Goal: Information Seeking & Learning: Learn about a topic

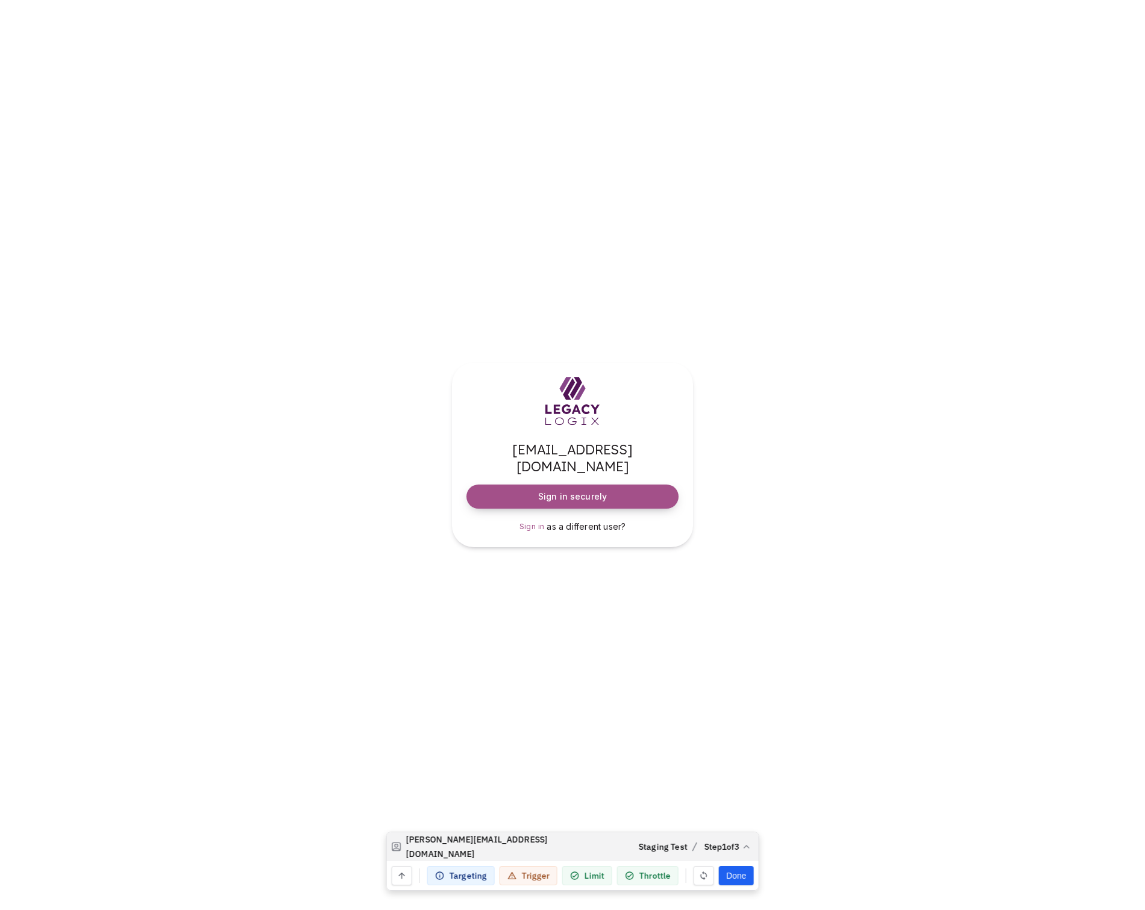
click at [569, 490] on span "Sign in securely" at bounding box center [572, 496] width 69 height 12
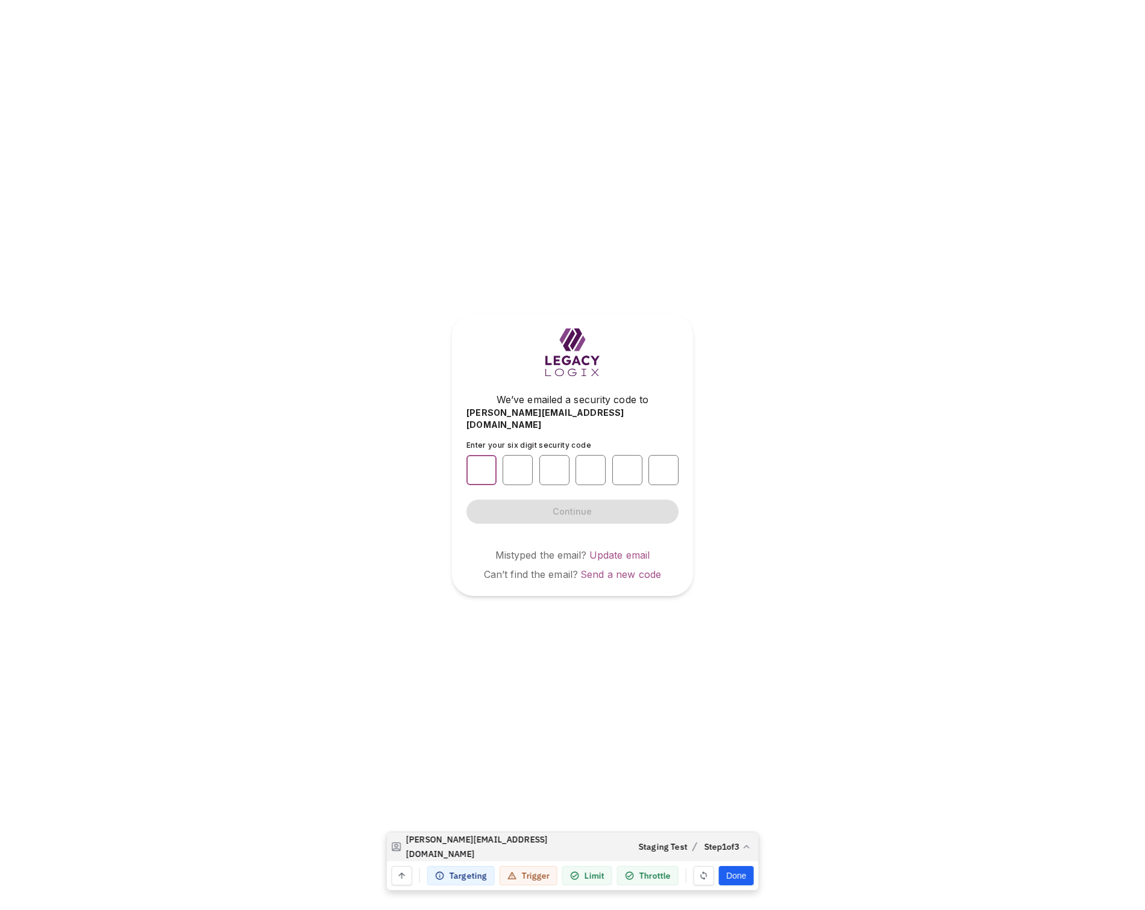
click at [486, 462] on input "number" at bounding box center [481, 470] width 30 height 30
type input "*"
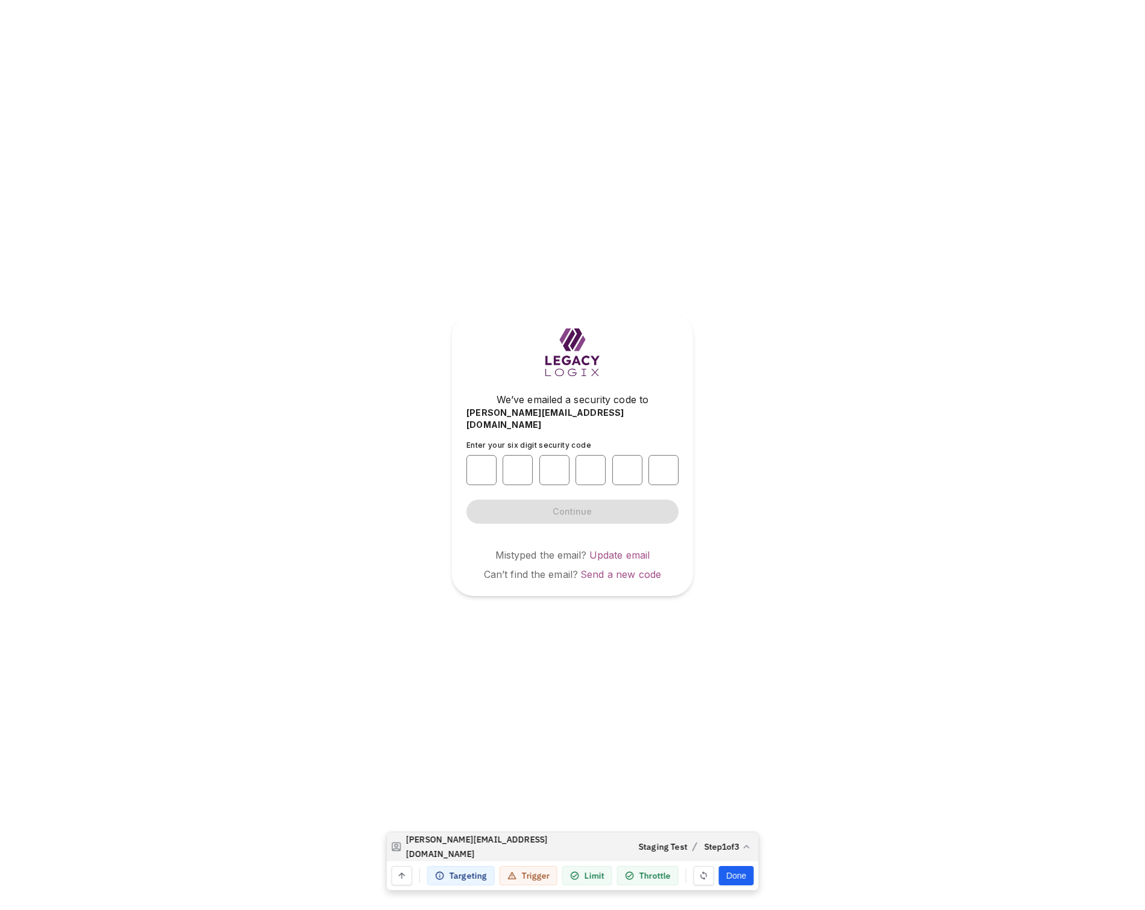
type input "*"
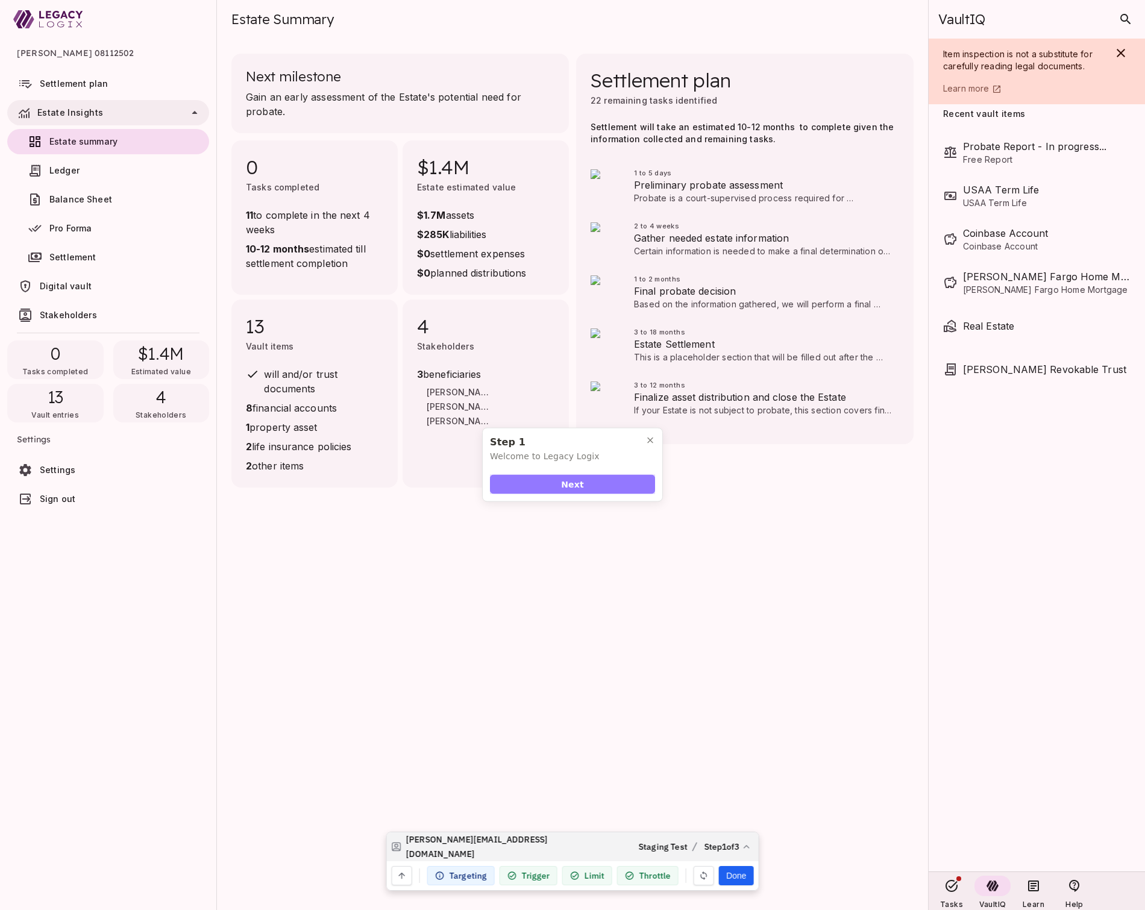
click at [604, 484] on button "Next" at bounding box center [572, 484] width 165 height 19
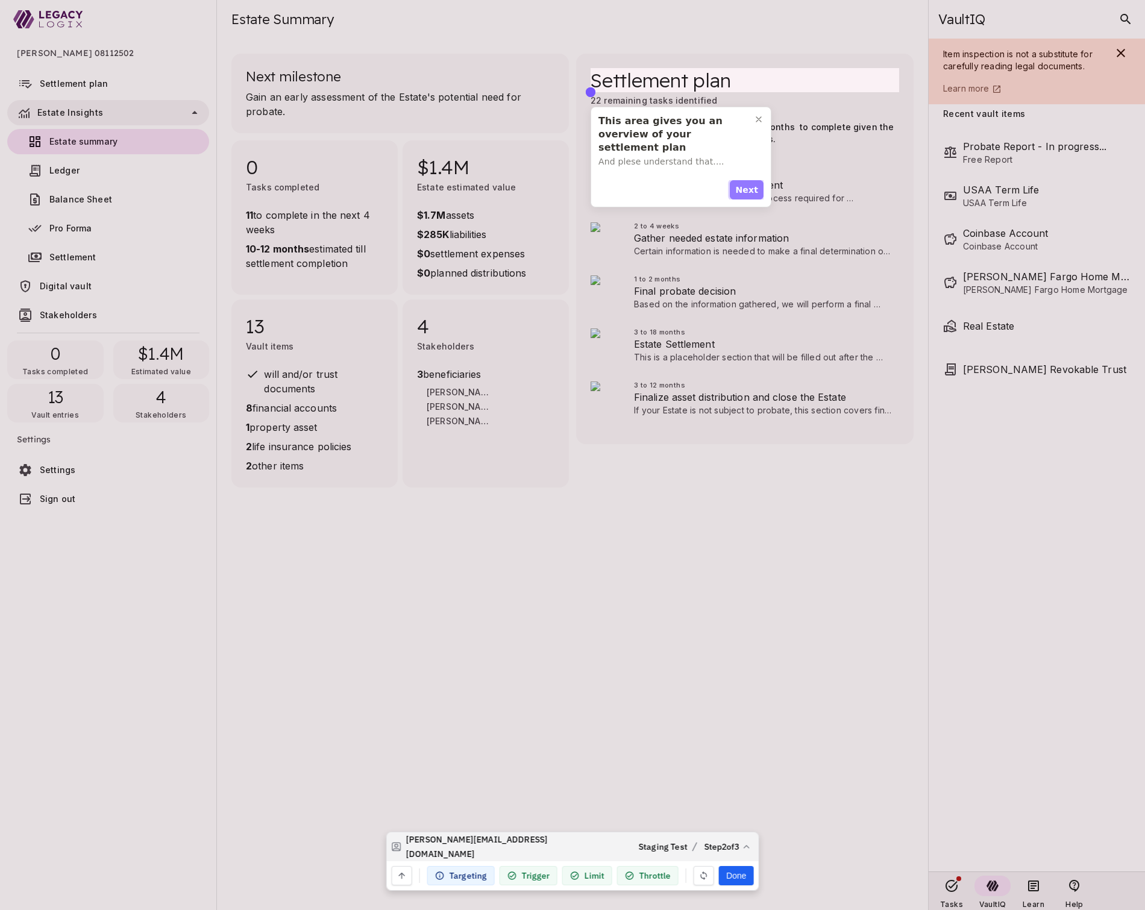
click at [753, 190] on span "Next" at bounding box center [746, 190] width 23 height 13
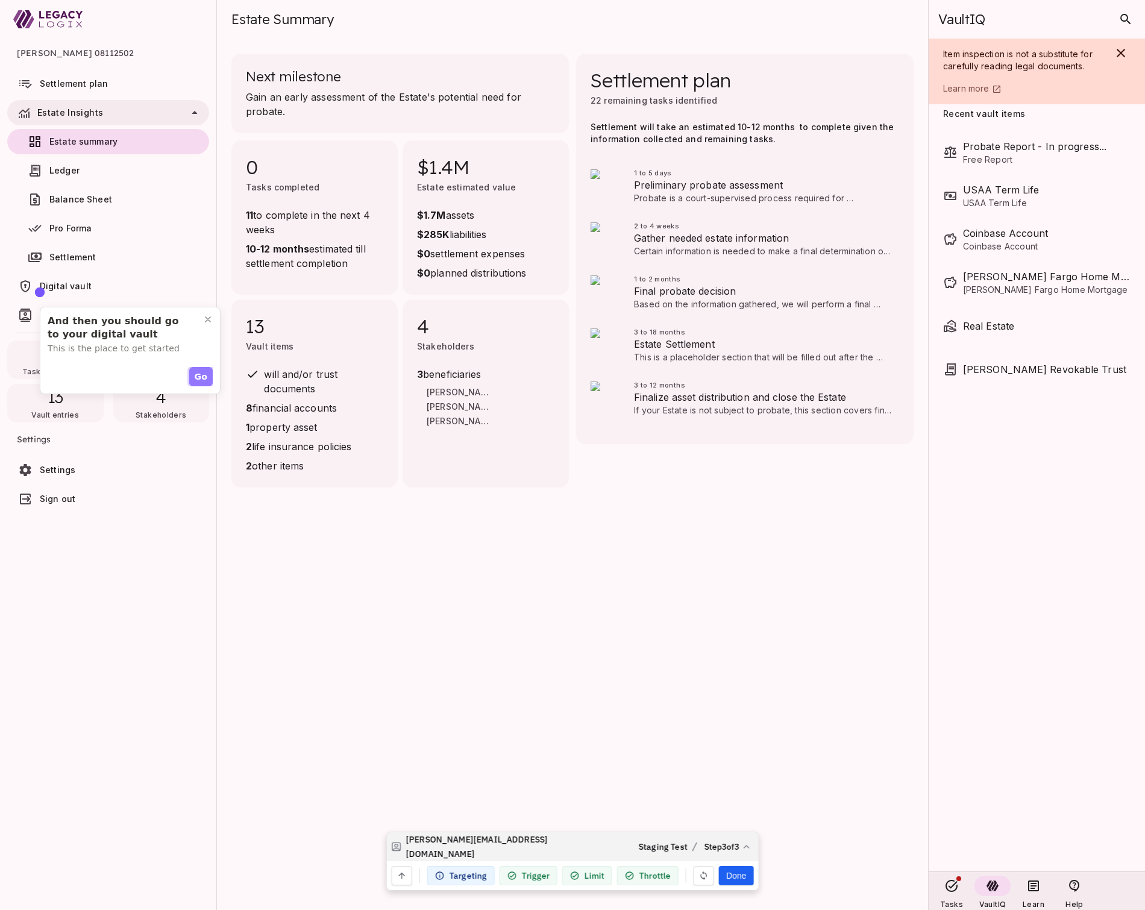
click at [198, 375] on span "Go" at bounding box center [201, 377] width 13 height 13
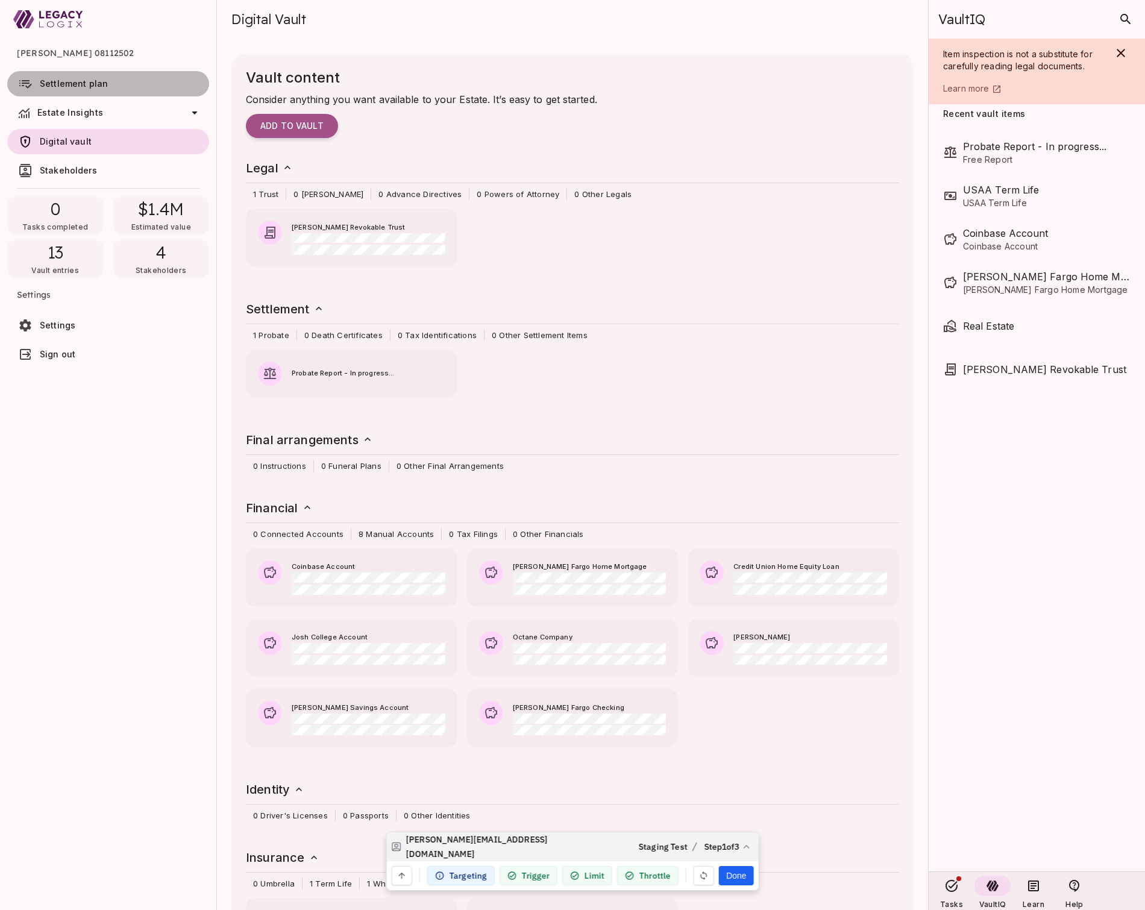
click at [92, 83] on span "Settlement plan" at bounding box center [74, 83] width 68 height 10
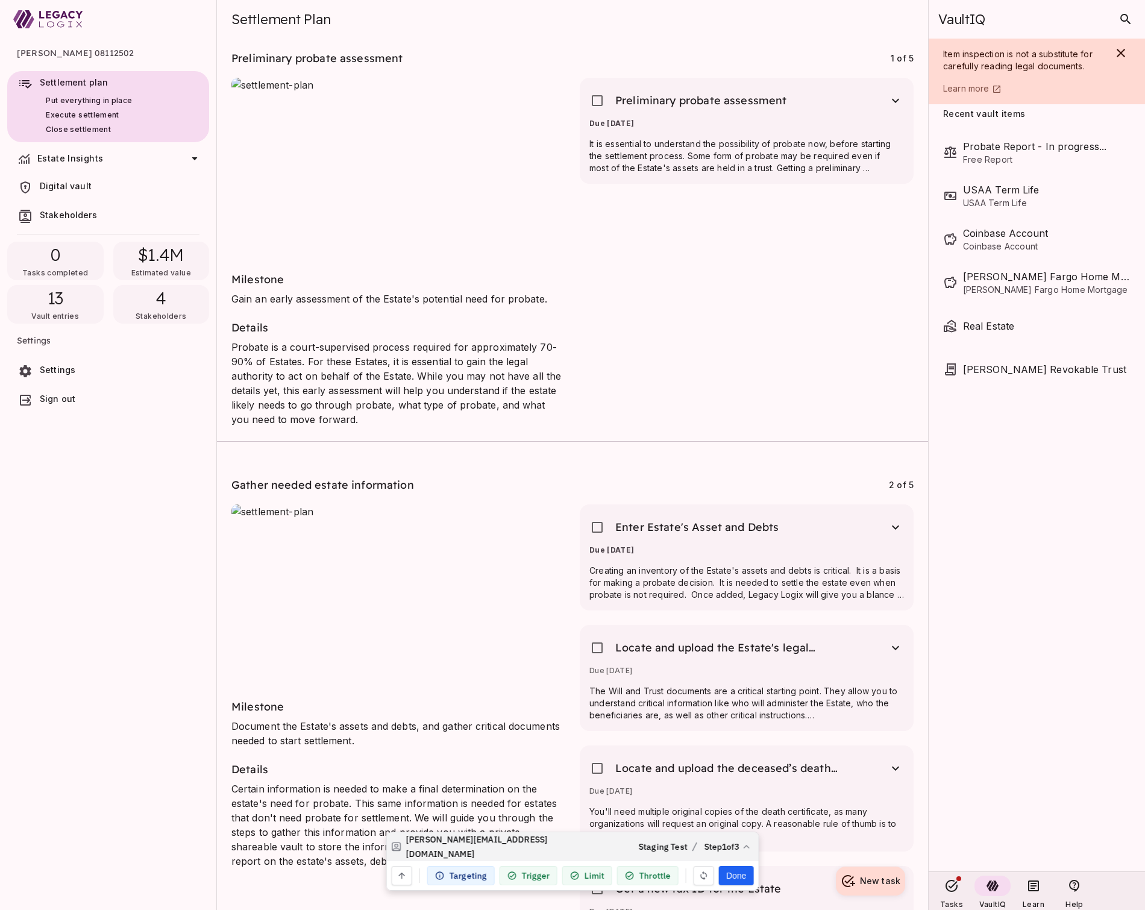
click at [81, 159] on span "Estate Insights" at bounding box center [70, 158] width 66 height 10
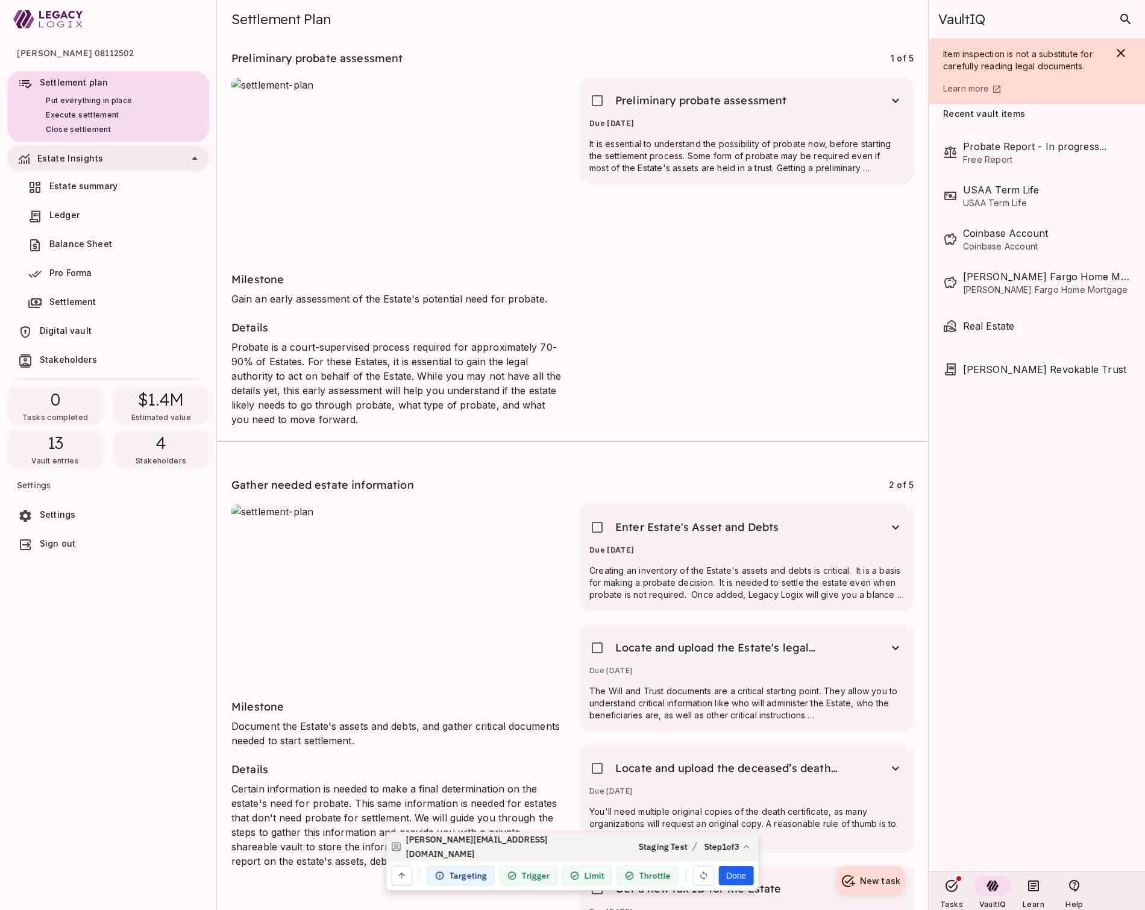
click at [78, 190] on span "Estate summary" at bounding box center [83, 186] width 68 height 10
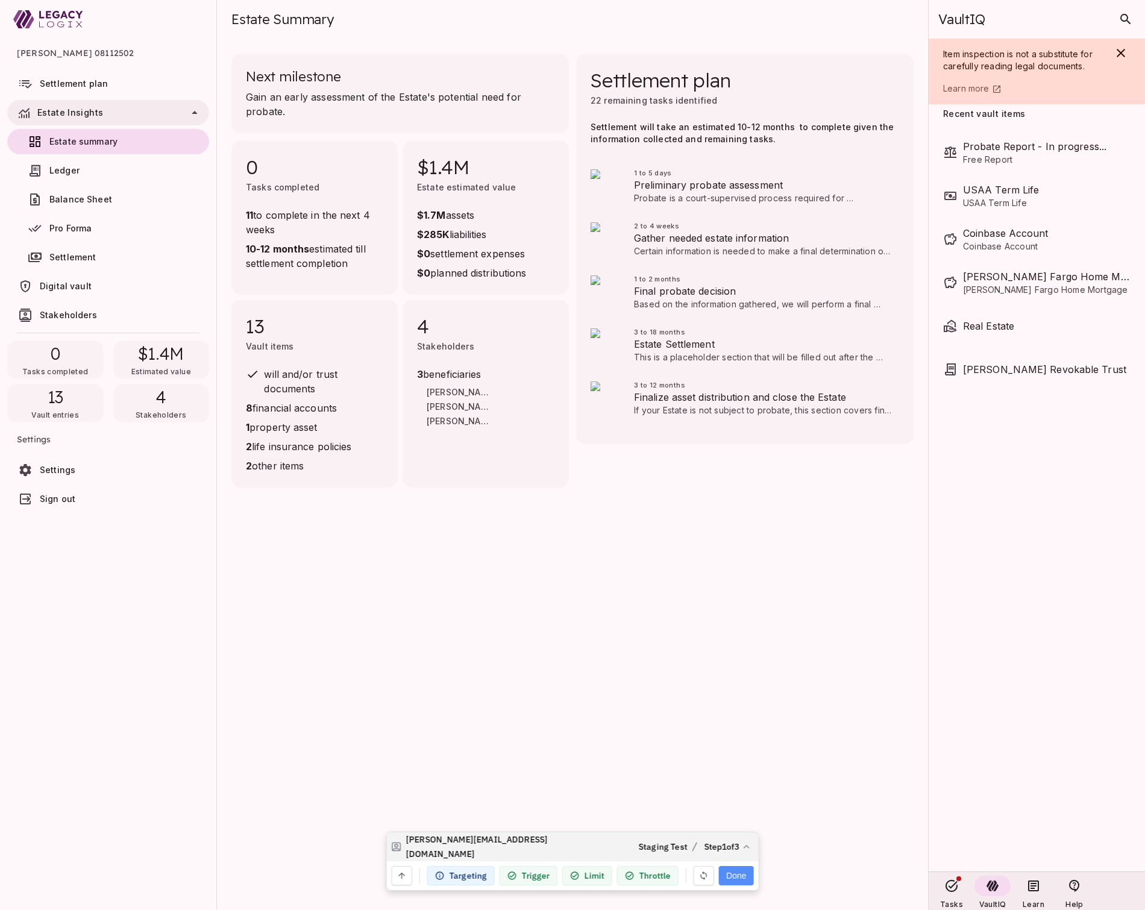
click at [733, 878] on button "Done" at bounding box center [736, 875] width 34 height 19
